Goal: Ask a question

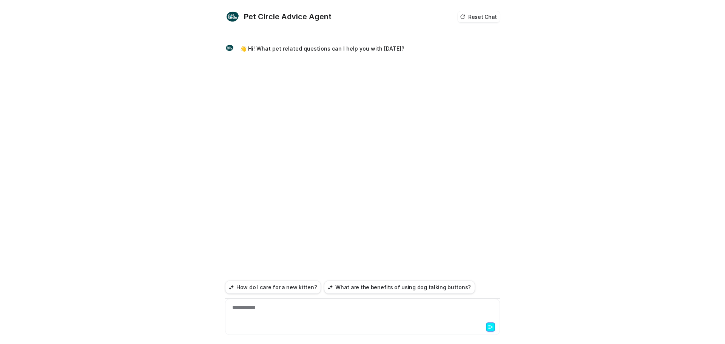
click at [258, 309] on div "**********" at bounding box center [362, 311] width 271 height 17
click at [352, 306] on div "**********" at bounding box center [362, 311] width 271 height 17
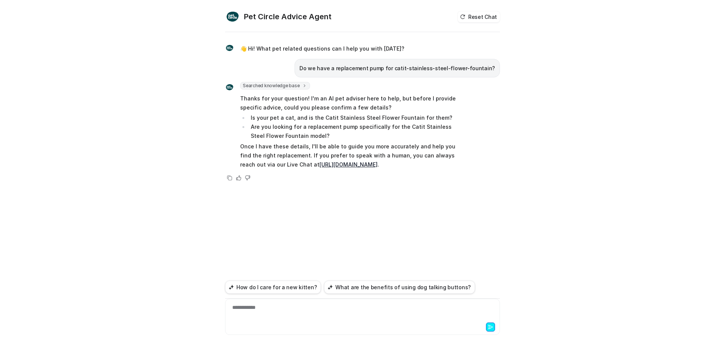
click at [352, 72] on p "Do we have a replacement pump for catit-stainless-steel-flower-fountain?" at bounding box center [396, 68] width 195 height 9
copy span "Do we have a replacement pump for catit-stainless-steel-flower-fountain?"
